Goal: Navigation & Orientation: Find specific page/section

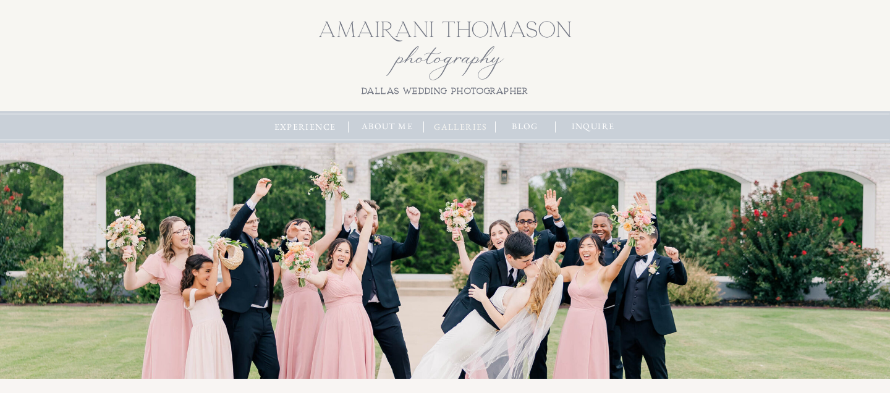
click at [456, 124] on nav "galleries" at bounding box center [461, 127] width 60 height 14
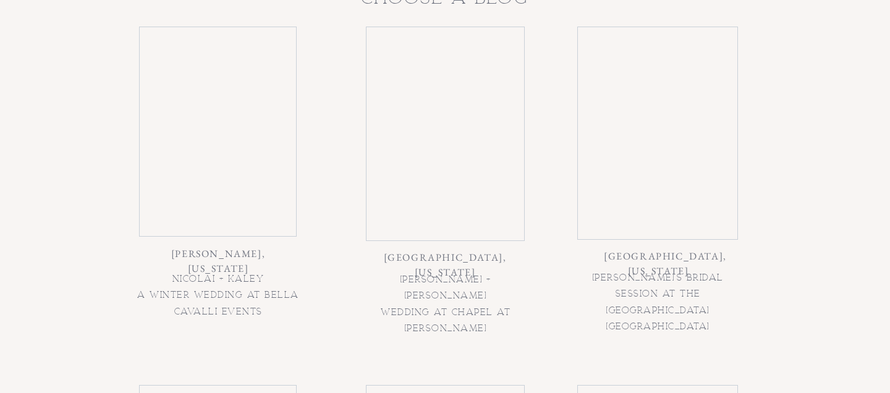
scroll to position [690, 0]
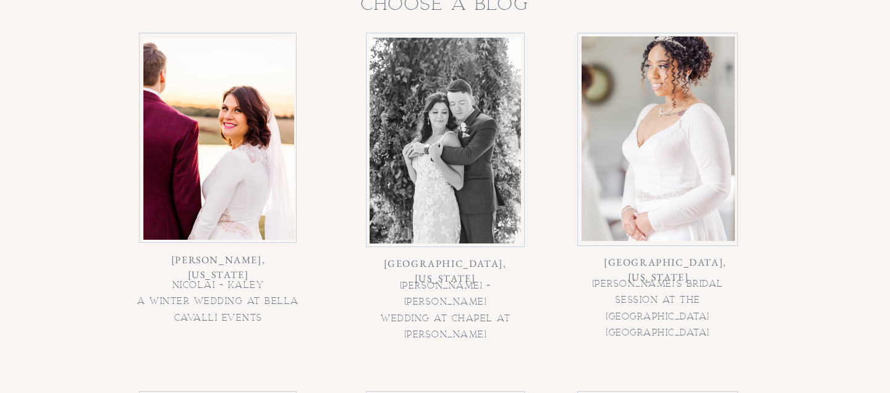
click at [225, 187] on div at bounding box center [218, 138] width 151 height 201
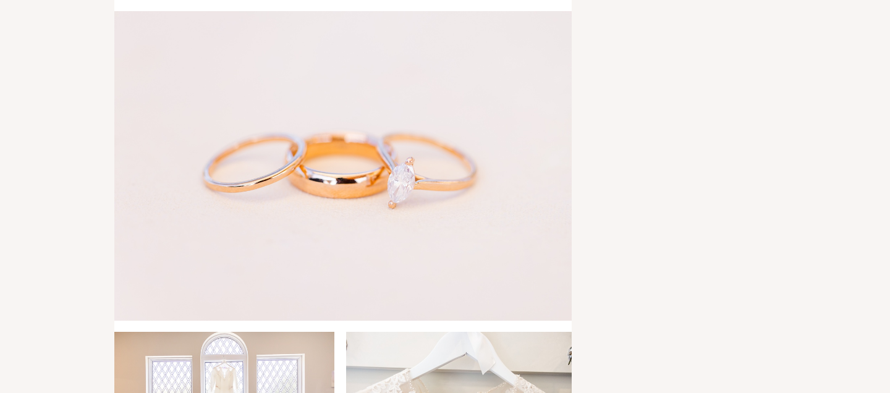
scroll to position [1341, 0]
